Goal: Find specific page/section: Find specific page/section

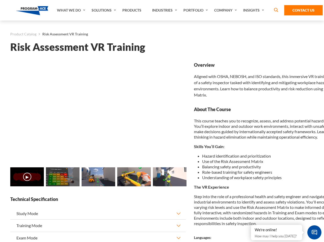
click at [104, 10] on link "Solutions" at bounding box center [104, 10] width 31 height 21
click at [0, 0] on div "AI & Computer Vision Solutions Computer Vision Quality Control AI tools for fas…" at bounding box center [0, 0] width 0 height 0
click at [0, 0] on div "AI & Computer Vision Solutions Virtual Training Solutions Virtual Tour Solution…" at bounding box center [0, 0] width 0 height 0
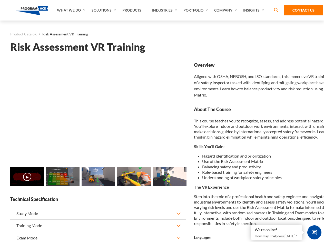
click at [0, 0] on div "AI & Computer Vision Solutions Virtual Training Solutions Virtual Tour Solution…" at bounding box center [0, 0] width 0 height 0
click at [0, 0] on div "AI & Computer Vision Solutions Computer Vision Quality Control AI tools for fas…" at bounding box center [0, 0] width 0 height 0
